Goal: Task Accomplishment & Management: Manage account settings

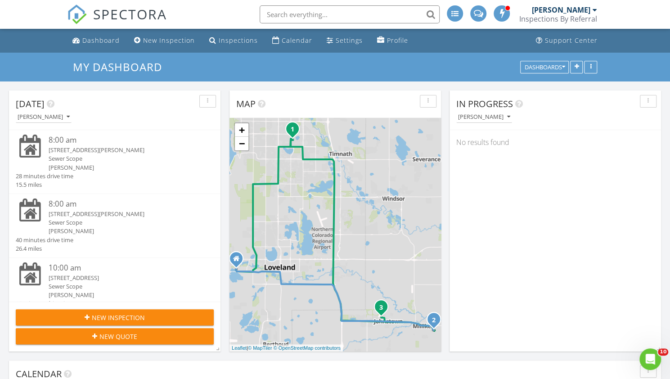
click at [130, 171] on div "8:00 am 1213 Centennial Rd , Fort Collins, CO 80525 Sewer Scope Evan Rudolph 28…" at bounding box center [115, 162] width 198 height 54
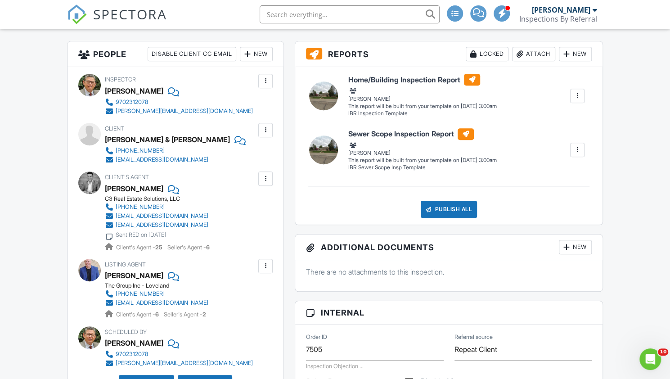
scroll to position [222, 0]
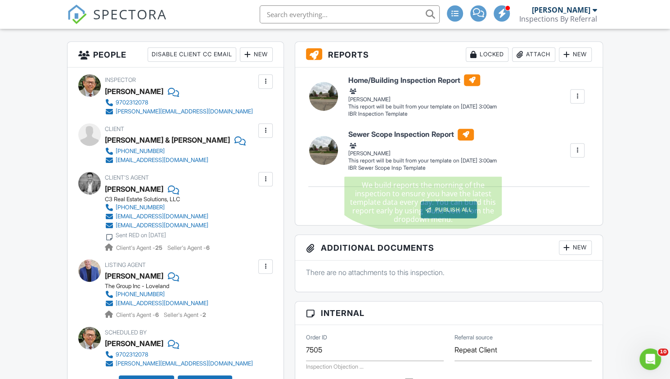
click at [382, 86] on h6 "Sewer Scope Inspection Report" at bounding box center [422, 80] width 148 height 12
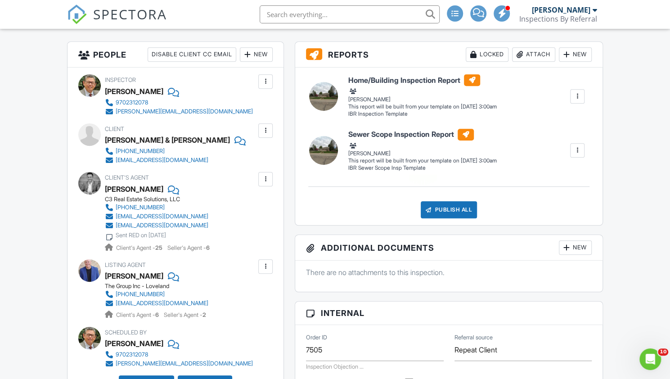
click at [426, 86] on h6 "Sewer Scope Inspection Report" at bounding box center [422, 80] width 148 height 12
click at [577, 148] on div at bounding box center [577, 150] width 9 height 9
click at [532, 170] on div "Build Now" at bounding box center [545, 167] width 72 height 11
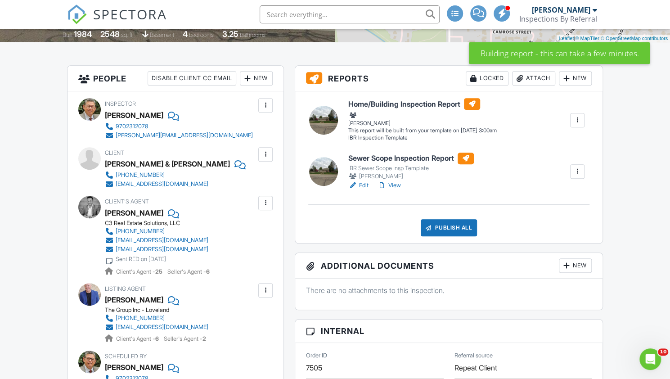
scroll to position [206, 0]
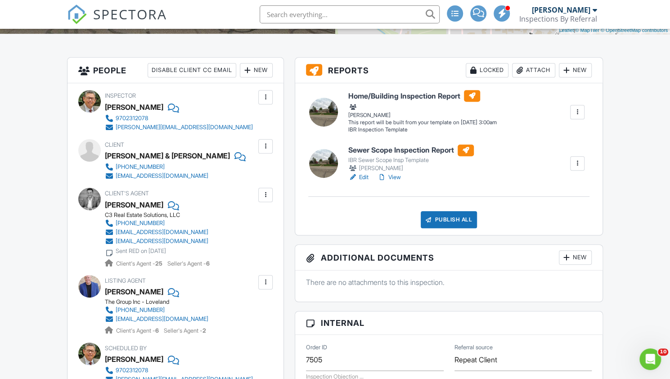
click at [384, 152] on h6 "Sewer Scope Inspection Report" at bounding box center [411, 150] width 126 height 12
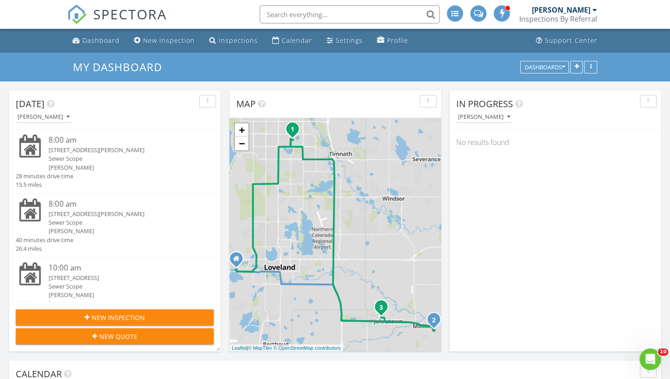
click at [121, 239] on div "8:00 am 742 S Settlers Dr , Milliken, CO 80543 Sewer Scope Evan Rudolph 40 minu…" at bounding box center [115, 225] width 198 height 54
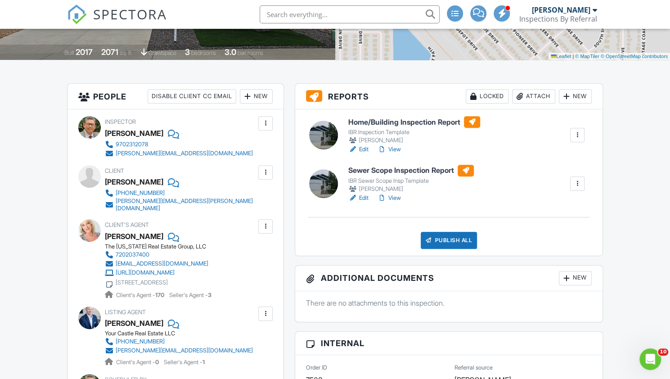
scroll to position [194, 0]
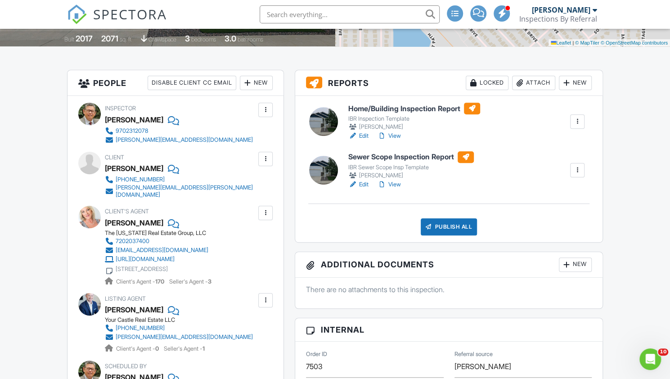
click at [411, 154] on h6 "Sewer Scope Inspection Report" at bounding box center [411, 157] width 126 height 12
